Goal: Task Accomplishment & Management: Manage account settings

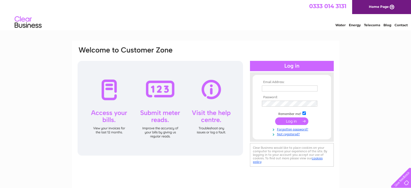
type input "admin@nodram-aberdeen.co.uk"
click at [294, 118] on input "submit" at bounding box center [291, 121] width 33 height 8
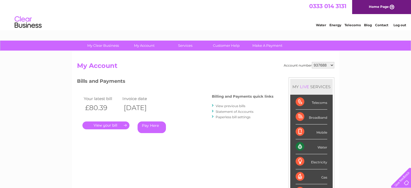
click at [112, 125] on link "." at bounding box center [105, 125] width 47 height 8
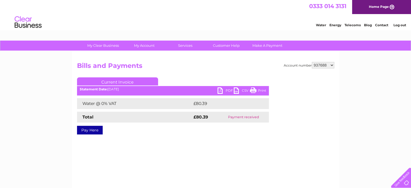
click at [226, 91] on link "PDF" at bounding box center [225, 91] width 16 height 8
click at [331, 65] on select "937688 1082927" at bounding box center [323, 65] width 22 height 6
select select "1082927"
click at [312, 62] on select "937688 1082927" at bounding box center [323, 65] width 22 height 6
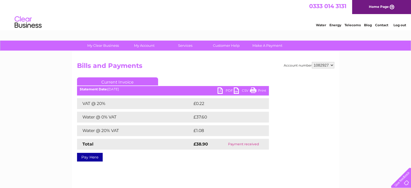
click at [228, 89] on link "PDF" at bounding box center [225, 91] width 16 height 8
click at [320, 63] on select "937688 1082927" at bounding box center [323, 65] width 22 height 6
select select "937688"
click at [312, 62] on select "937688 1082927" at bounding box center [323, 65] width 22 height 6
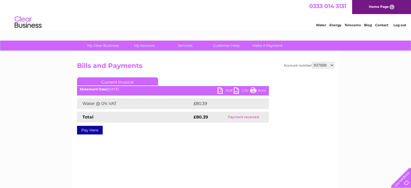
click at [229, 91] on link "PDF" at bounding box center [225, 91] width 16 height 8
click at [332, 64] on select "937688 1082927" at bounding box center [323, 65] width 22 height 6
